Goal: Ask a question

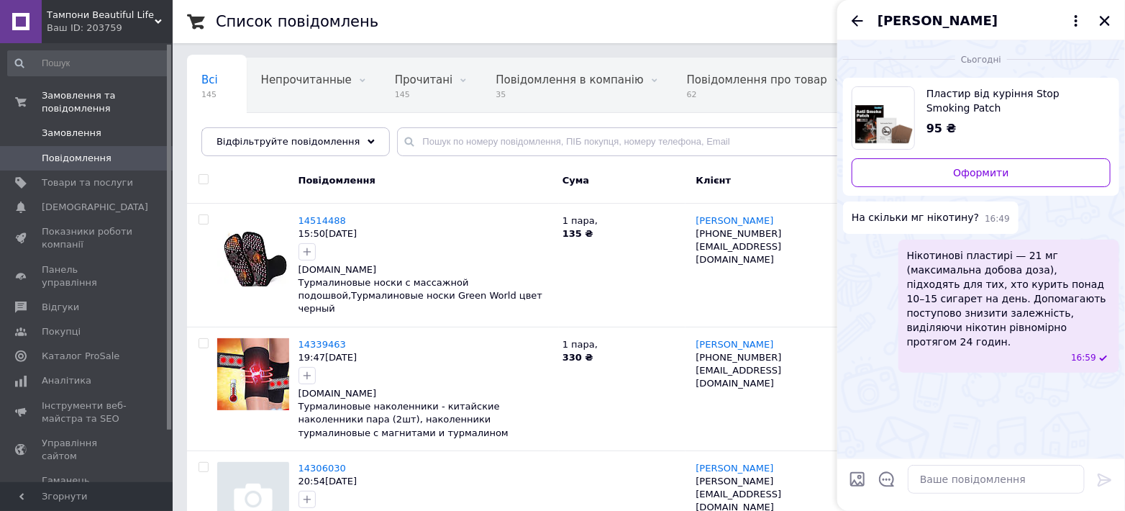
click at [78, 127] on span "Замовлення" at bounding box center [72, 133] width 60 height 13
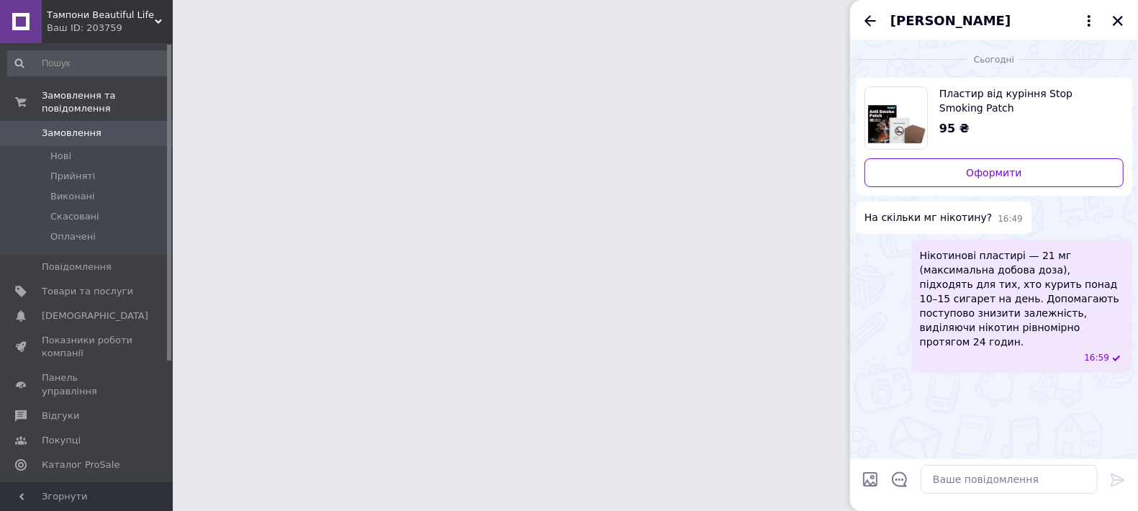
click at [1120, 20] on icon "Закрити" at bounding box center [1117, 20] width 13 height 13
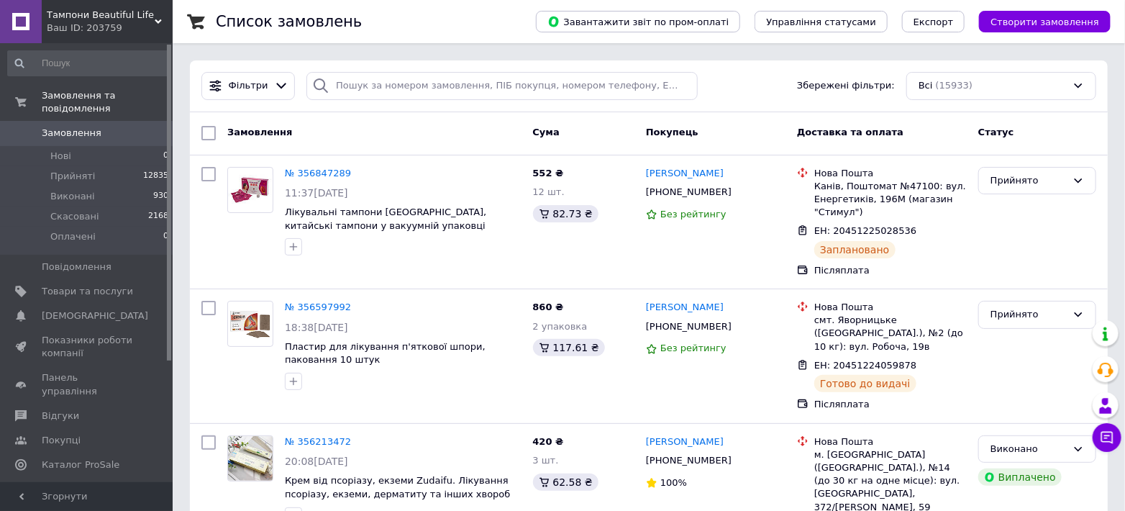
click at [108, 35] on div "Тампони Beautiful Life Ваш ID: 203759" at bounding box center [107, 21] width 131 height 43
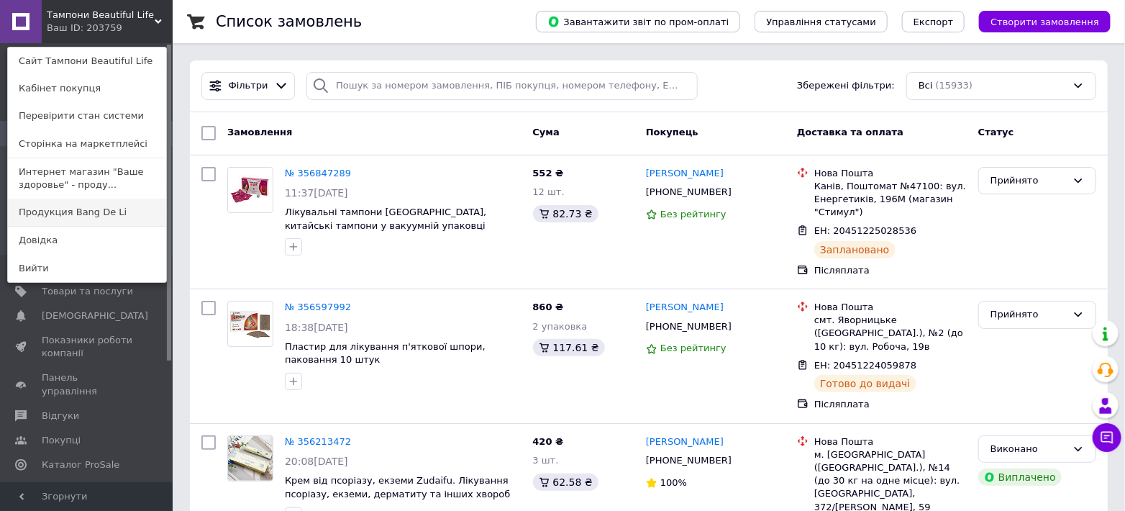
click at [100, 205] on link "Продукция Bang De Li" at bounding box center [87, 212] width 158 height 27
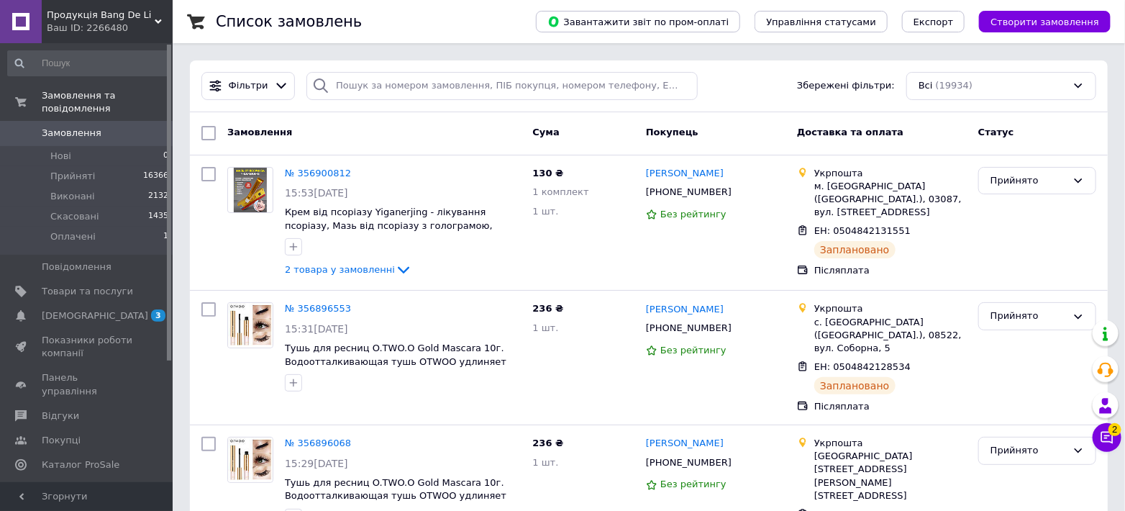
click at [108, 20] on span "Продукція Bang De Li" at bounding box center [101, 15] width 108 height 13
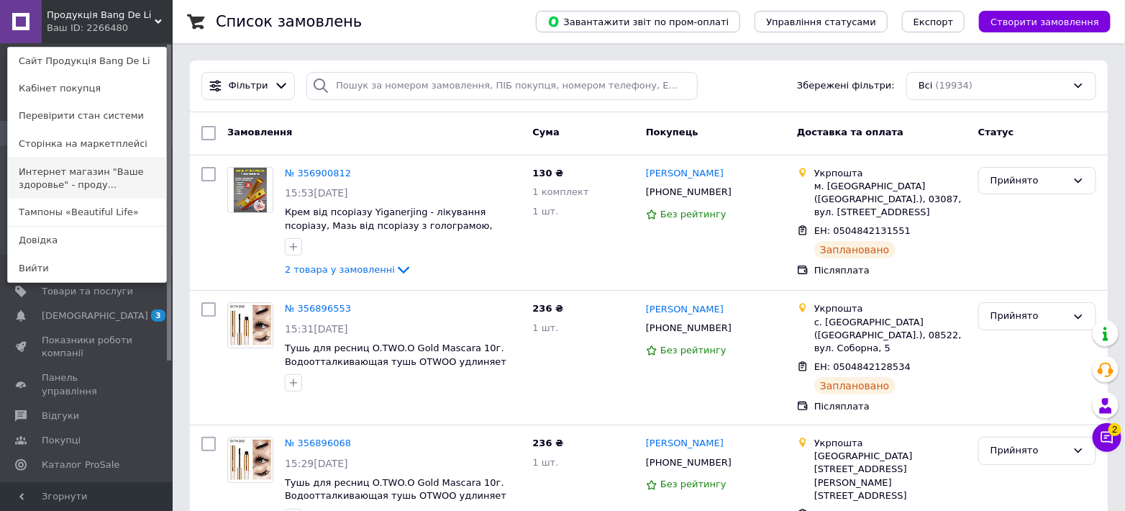
click at [95, 178] on link "Интернет магазин "Ваше здоровье" - проду..." at bounding box center [87, 178] width 158 height 40
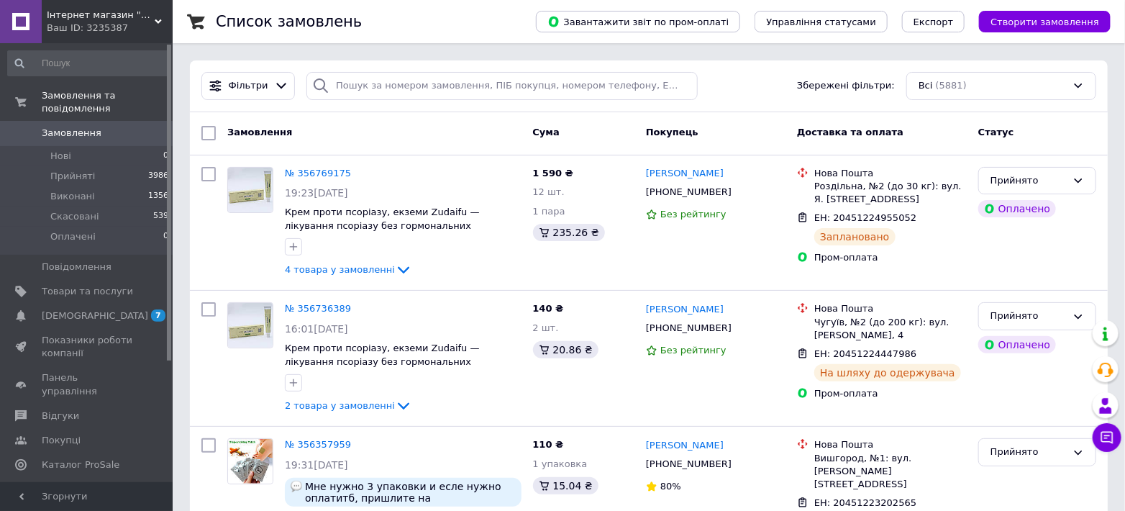
click at [112, 24] on div "Ваш ID: 3235387" at bounding box center [110, 28] width 126 height 13
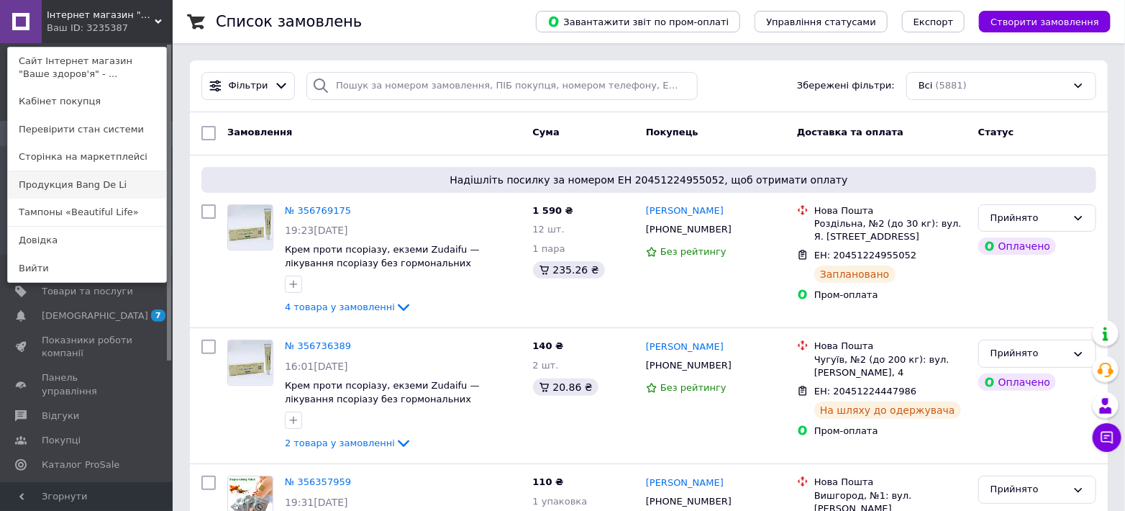
click at [116, 189] on link "Продукция Bang De Li" at bounding box center [87, 184] width 158 height 27
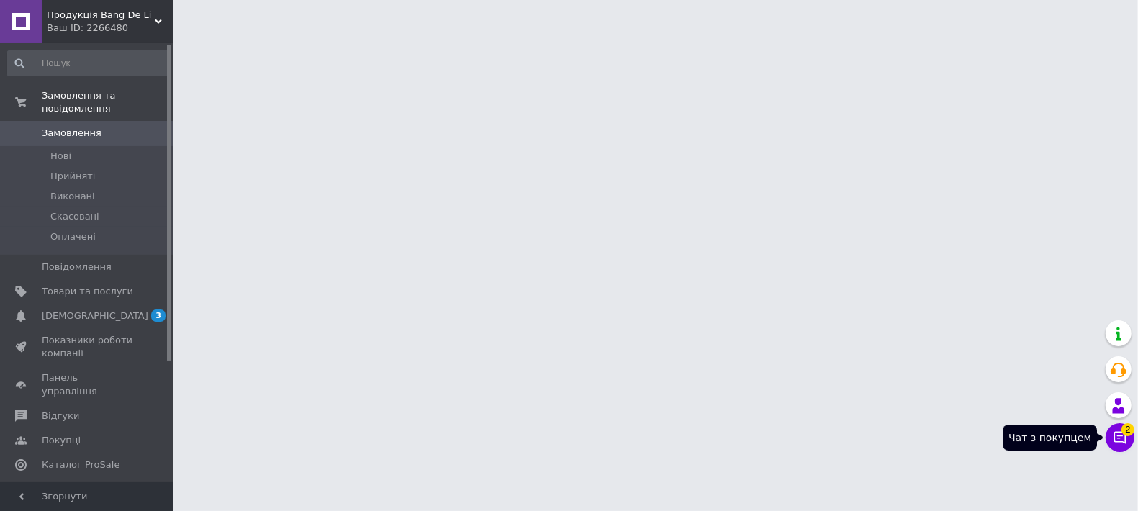
click at [1113, 437] on icon at bounding box center [1119, 437] width 14 height 14
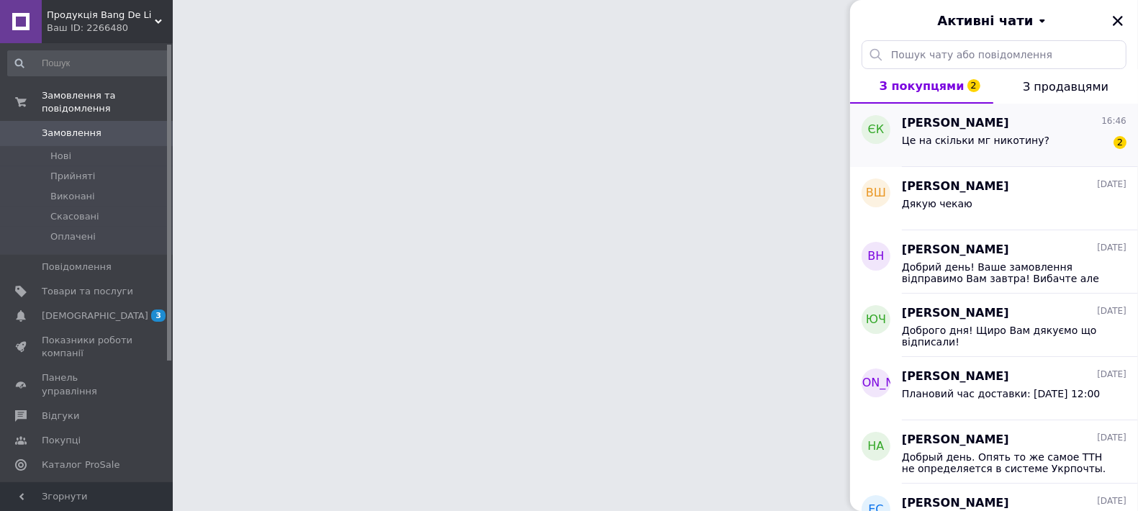
click at [943, 144] on span "Це на скільки мг никотину?" at bounding box center [976, 141] width 148 height 12
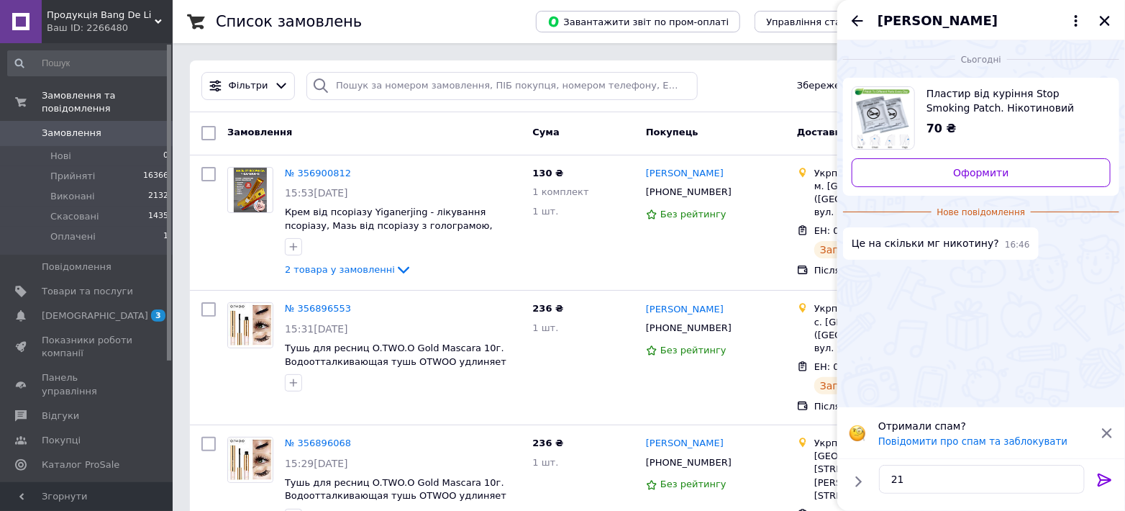
type textarea "21"
click at [1095, 479] on div at bounding box center [1105, 483] width 29 height 34
click at [1104, 481] on icon at bounding box center [1105, 479] width 17 height 17
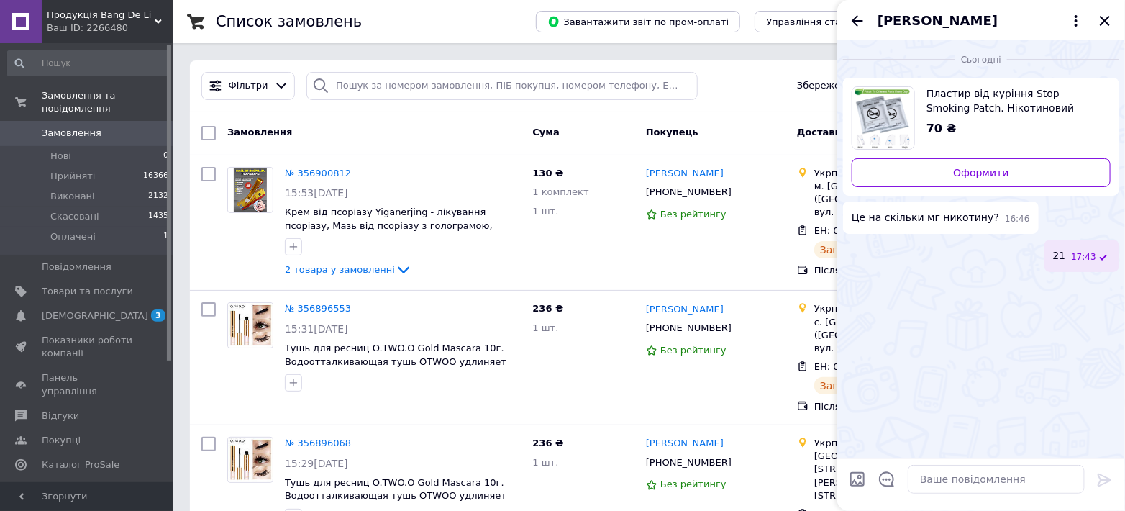
click at [101, 16] on span "Продукція Bang De Li" at bounding box center [101, 15] width 108 height 13
